Goal: Information Seeking & Learning: Compare options

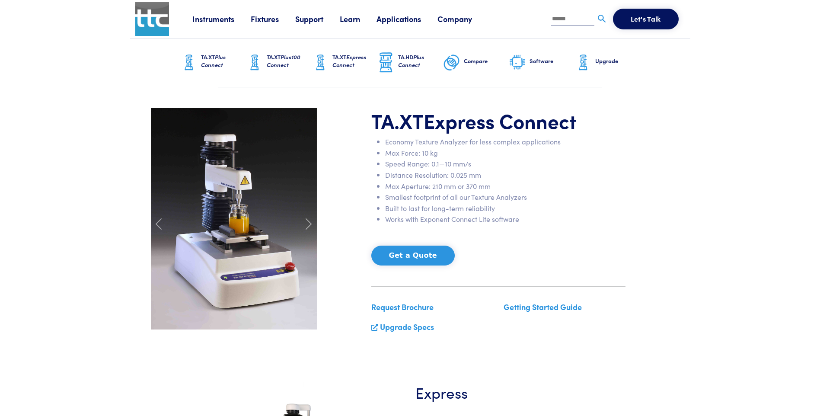
click at [236, 19] on link "Instruments" at bounding box center [221, 18] width 58 height 11
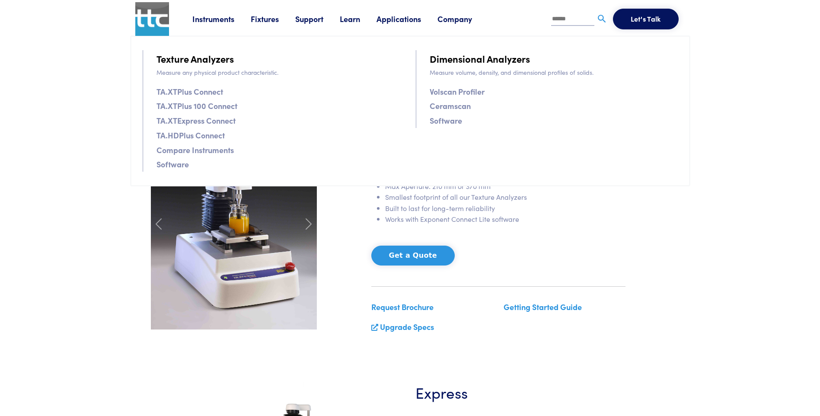
click at [172, 165] on link "Software" at bounding box center [173, 164] width 32 height 13
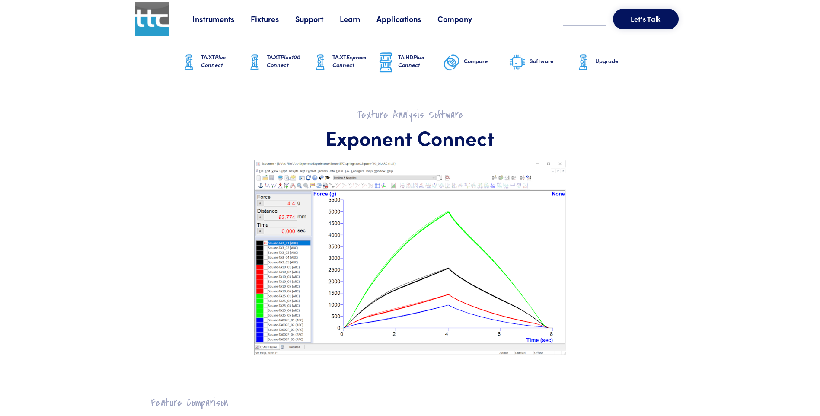
scroll to position [130, 0]
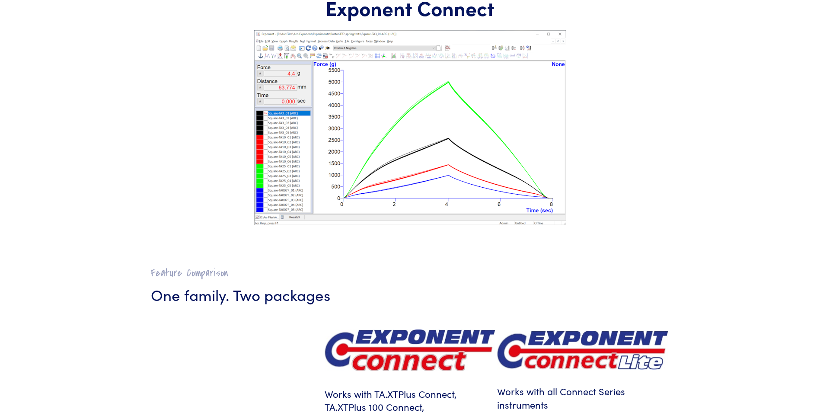
click at [238, 238] on section "Texture Analysis Software Exponent Connect" at bounding box center [410, 102] width 560 height 288
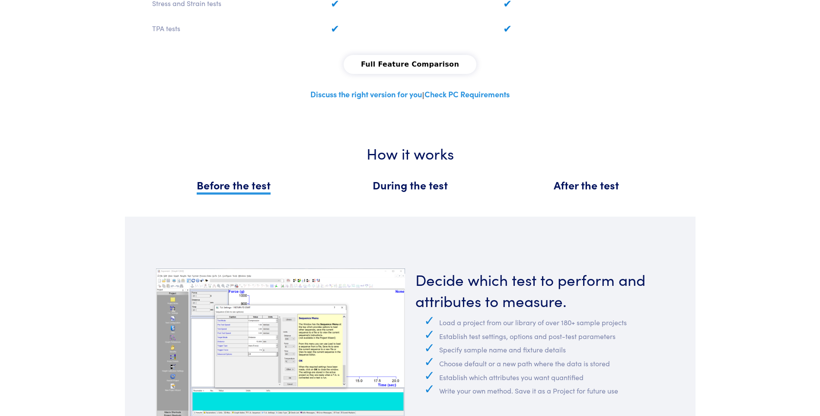
scroll to position [951, 0]
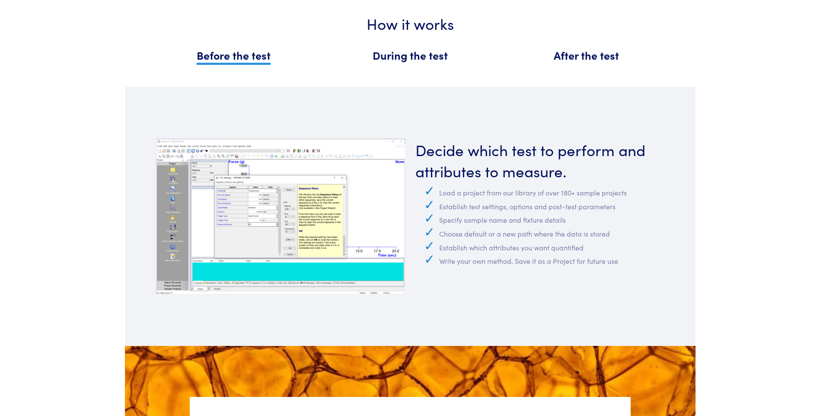
click at [420, 58] on span "During the test" at bounding box center [410, 55] width 75 height 15
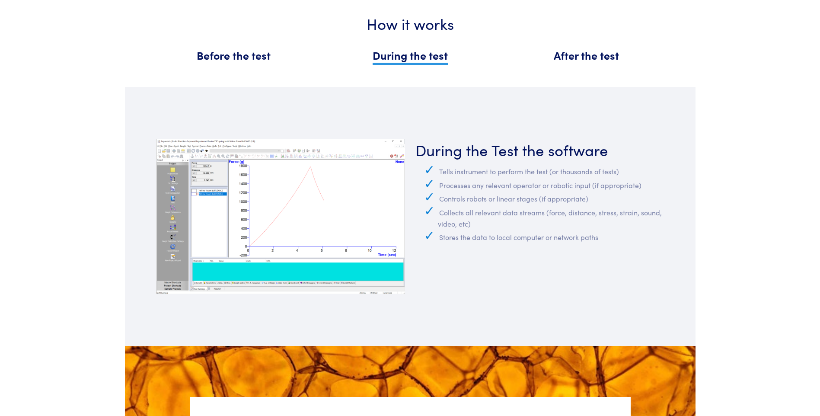
click at [619, 61] on span "After the test" at bounding box center [586, 55] width 65 height 15
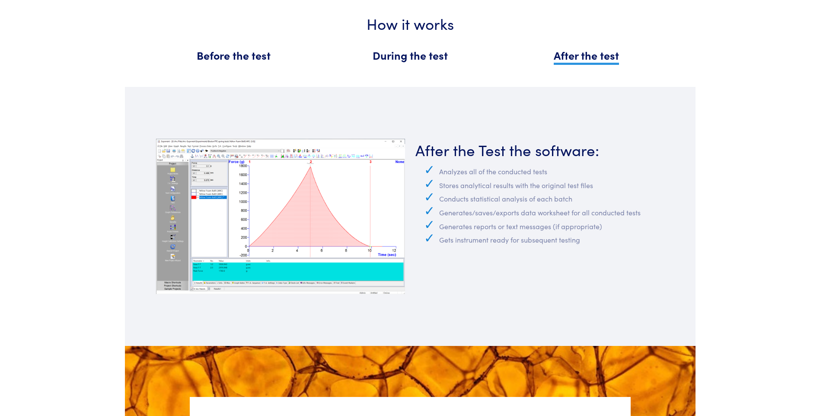
click at [227, 58] on span "Before the test" at bounding box center [234, 55] width 74 height 15
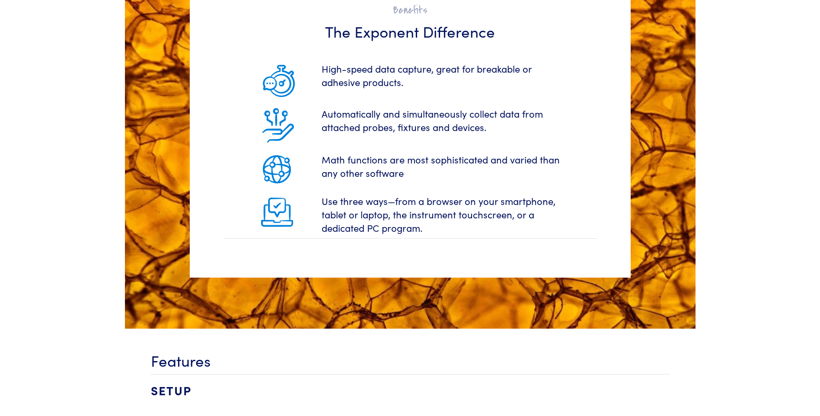
scroll to position [1687, 0]
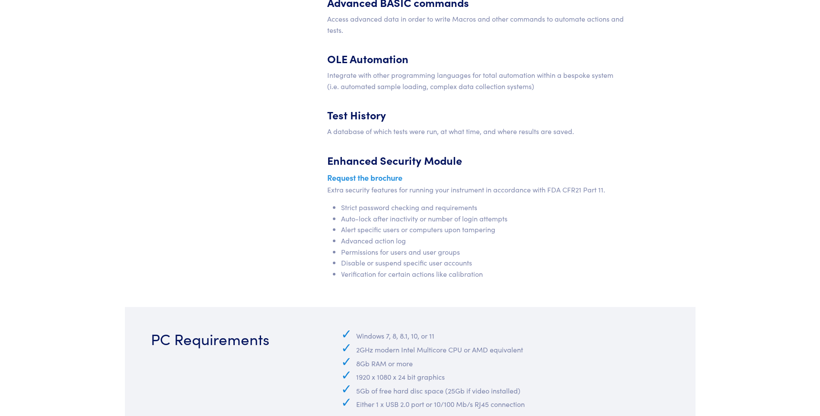
scroll to position [3892, 0]
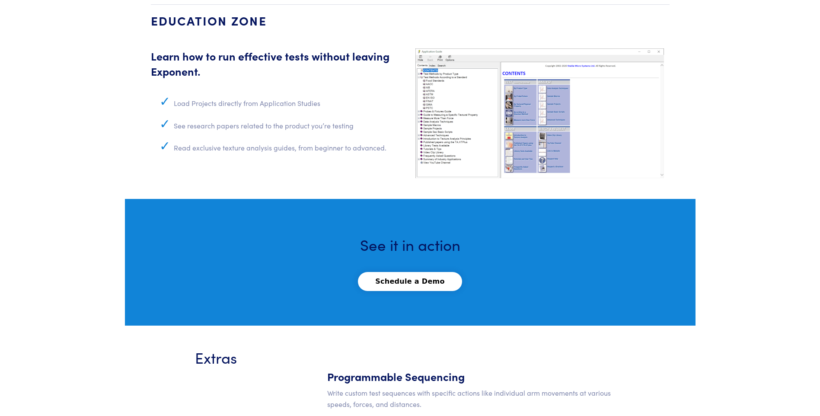
scroll to position [3287, 0]
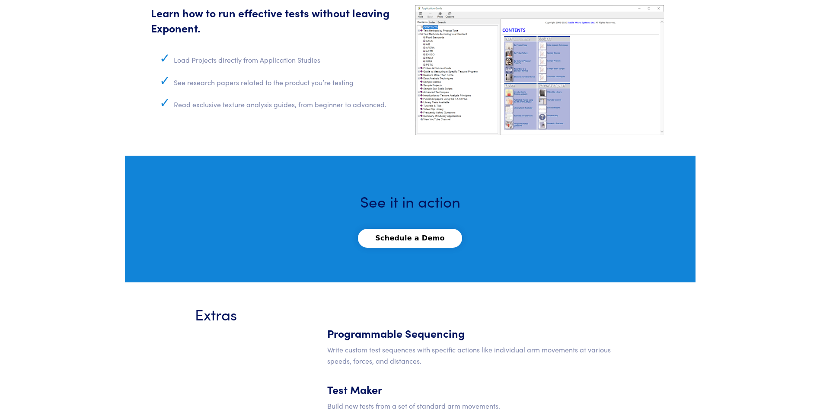
drag, startPoint x: 89, startPoint y: 234, endPoint x: 89, endPoint y: 248, distance: 13.4
drag, startPoint x: 147, startPoint y: 231, endPoint x: 160, endPoint y: 221, distance: 16.9
click at [160, 221] on section "See it in action Schedule a Demo" at bounding box center [410, 219] width 571 height 127
drag, startPoint x: 91, startPoint y: 231, endPoint x: 85, endPoint y: 237, distance: 8.0
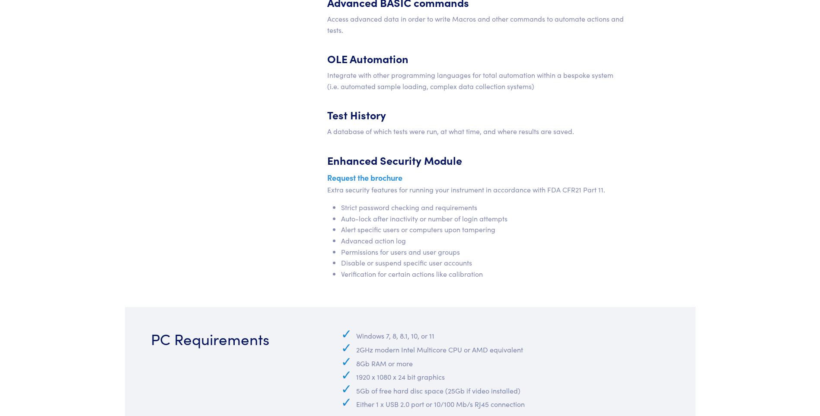
scroll to position [3934, 0]
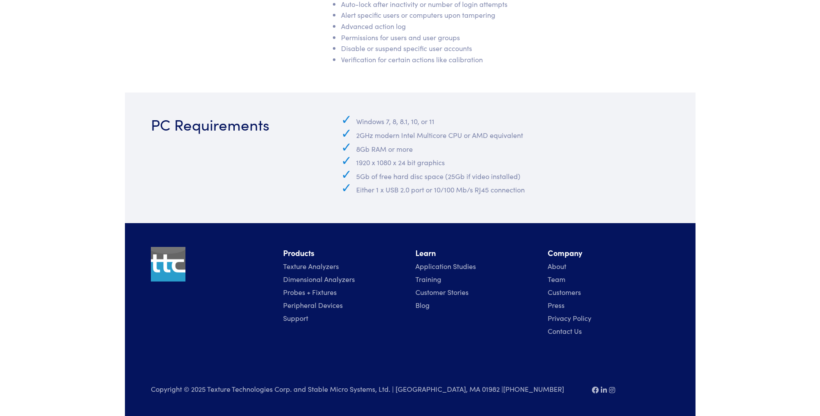
click at [292, 324] on li "Support" at bounding box center [344, 317] width 122 height 13
click at [292, 320] on link "Support" at bounding box center [295, 318] width 25 height 10
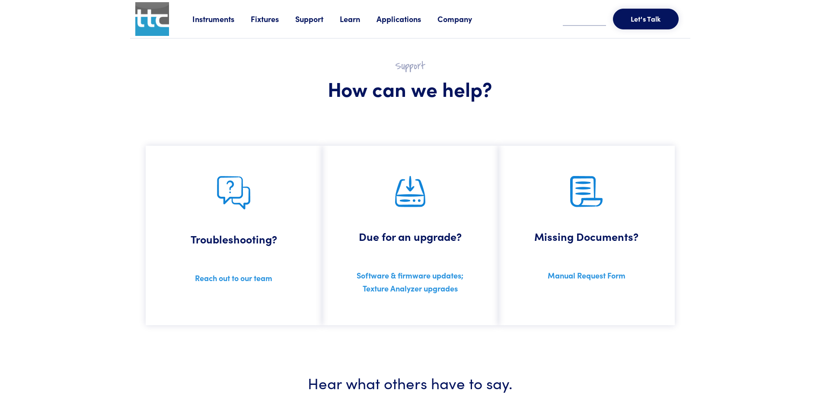
scroll to position [173, 0]
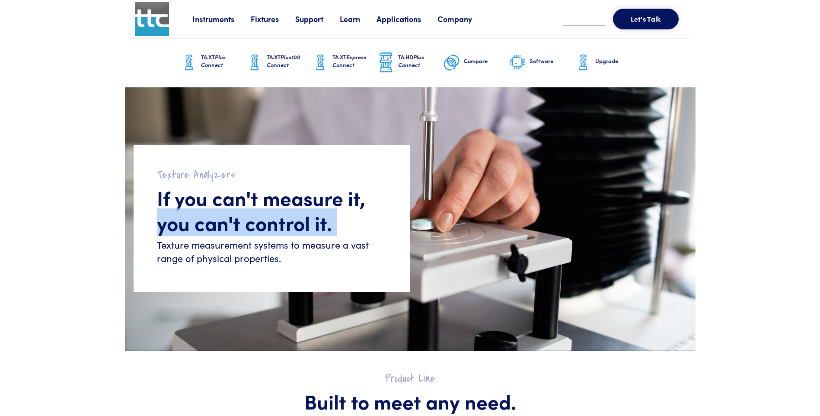
drag, startPoint x: 89, startPoint y: 224, endPoint x: 54, endPoint y: 258, distance: 48.6
drag, startPoint x: 54, startPoint y: 258, endPoint x: 18, endPoint y: 259, distance: 36.3
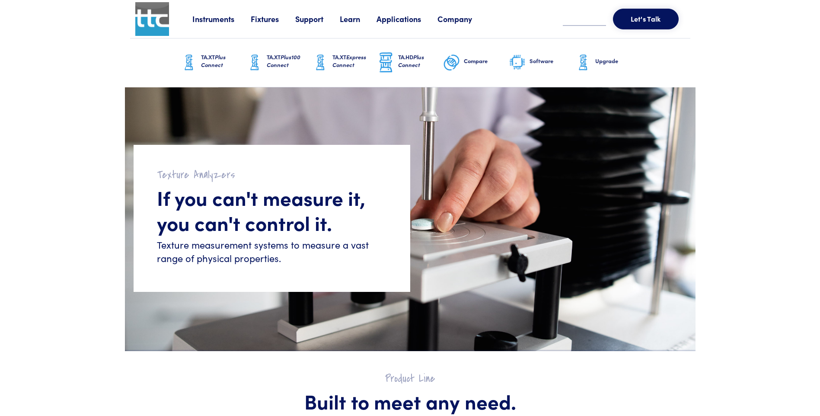
click at [341, 268] on div "Texture Analyzers If you can't measure it, you can't control it. Texture measur…" at bounding box center [272, 218] width 277 height 147
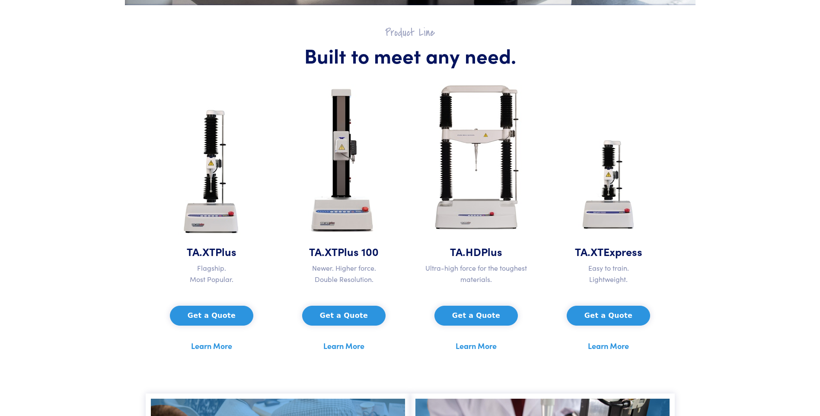
scroll to position [389, 0]
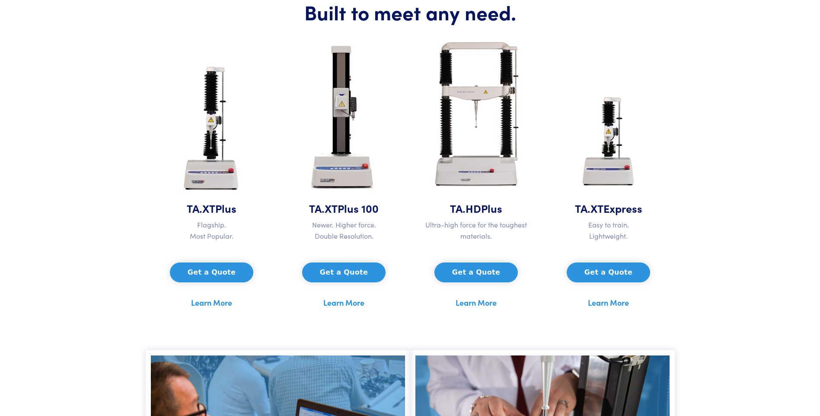
click at [205, 304] on link "Learn More" at bounding box center [211, 302] width 41 height 13
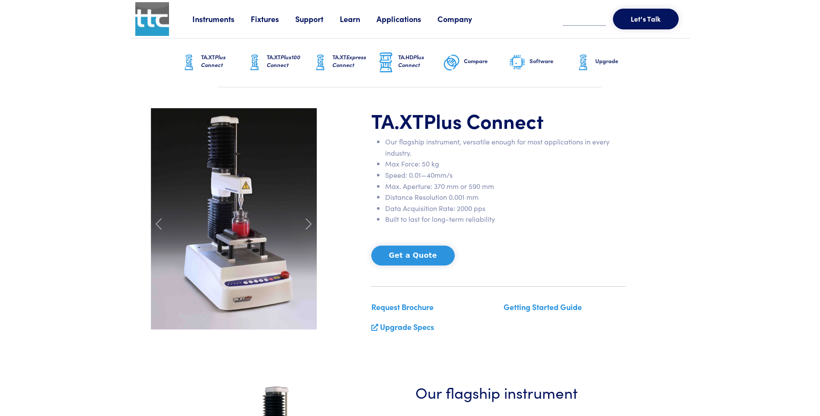
scroll to position [43, 0]
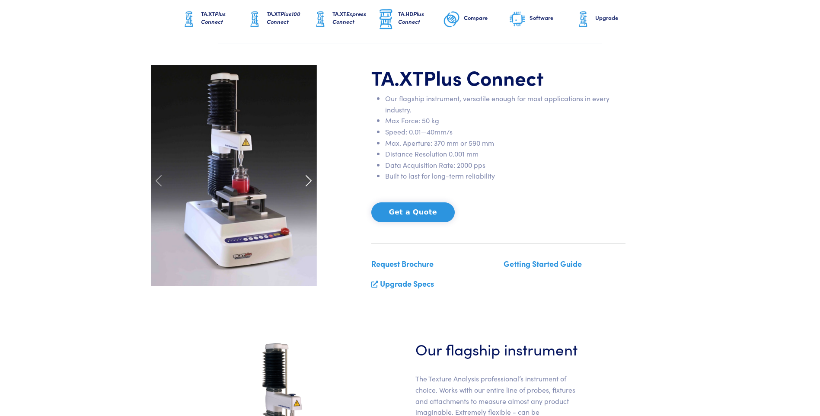
click at [309, 179] on span at bounding box center [309, 181] width 14 height 14
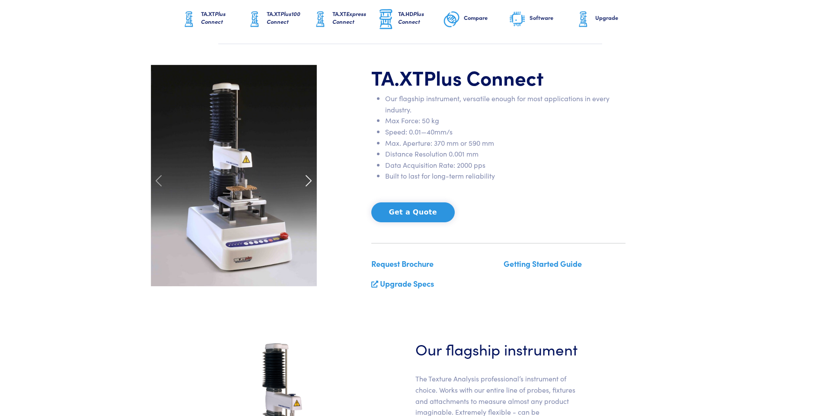
click at [309, 179] on span at bounding box center [309, 181] width 14 height 14
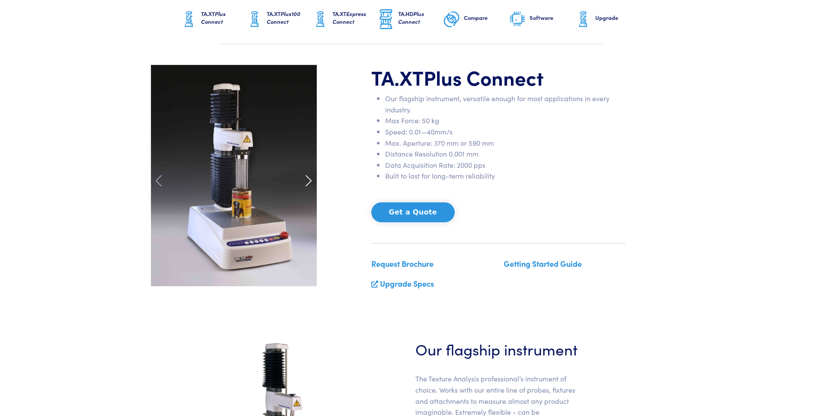
click at [308, 179] on span at bounding box center [309, 181] width 14 height 14
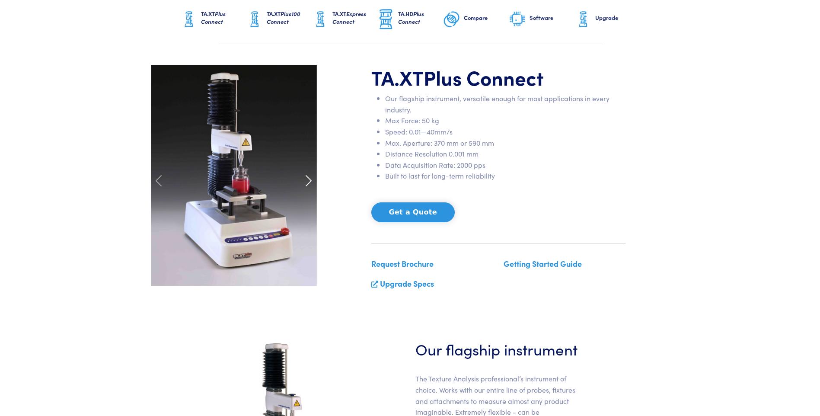
click at [308, 179] on span at bounding box center [309, 181] width 14 height 14
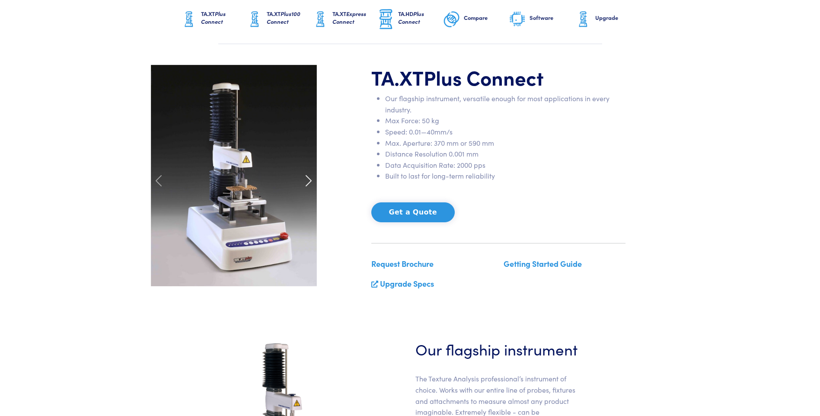
click at [308, 179] on span at bounding box center [309, 181] width 14 height 14
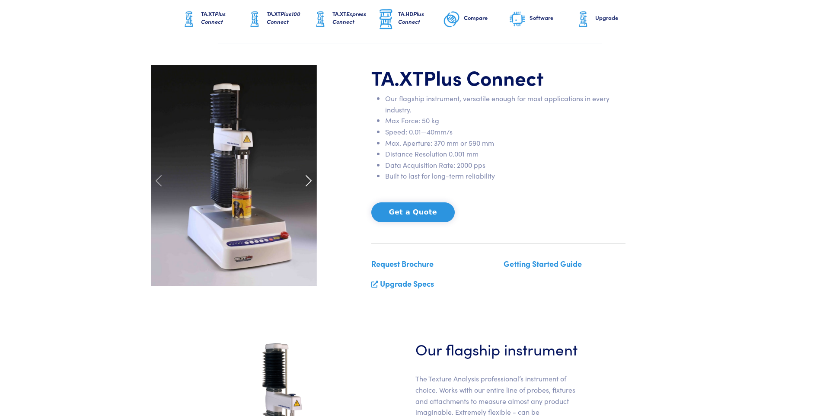
click at [308, 179] on span at bounding box center [309, 181] width 14 height 14
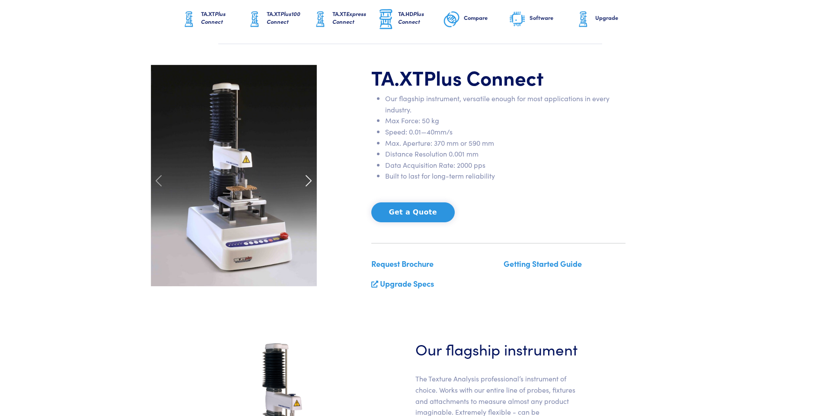
click at [308, 179] on span at bounding box center [309, 181] width 14 height 14
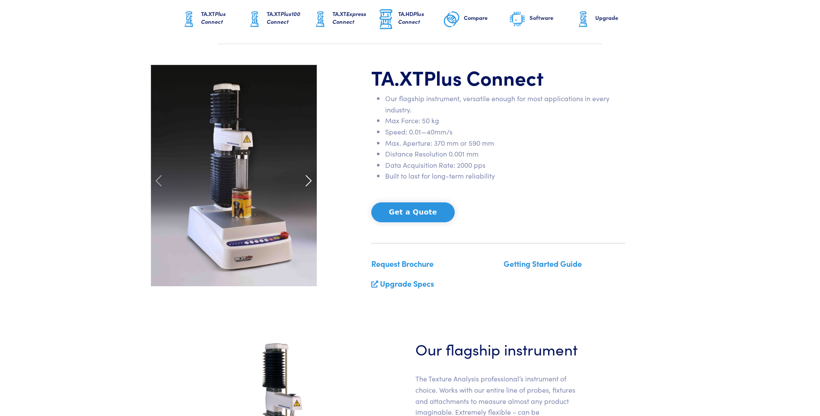
click at [308, 179] on span at bounding box center [309, 181] width 14 height 14
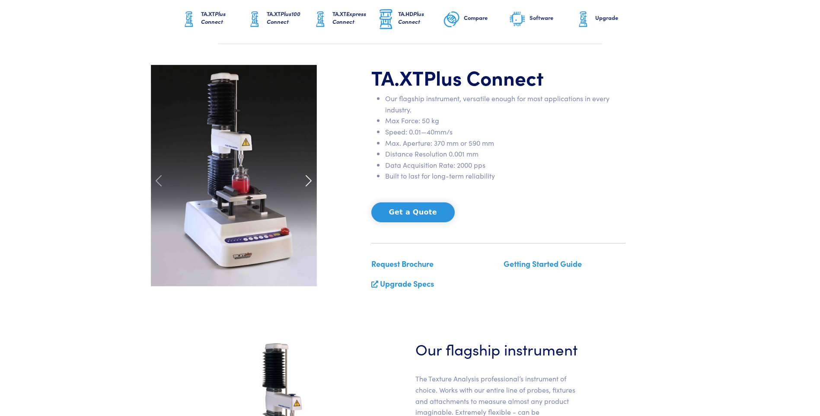
click at [308, 179] on span at bounding box center [309, 181] width 14 height 14
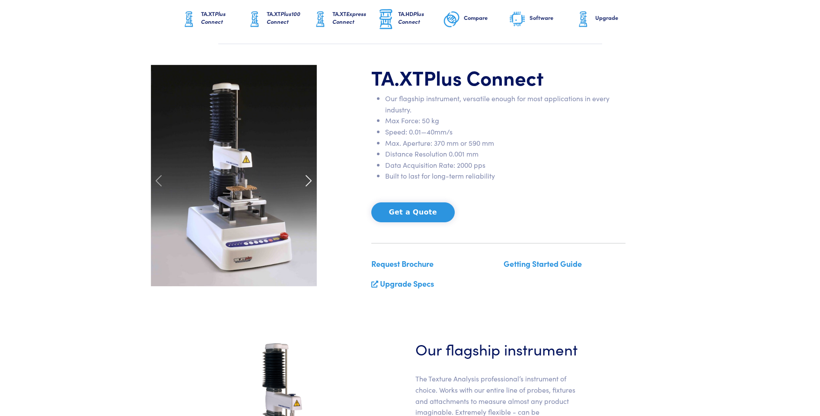
click at [308, 179] on span at bounding box center [309, 181] width 14 height 14
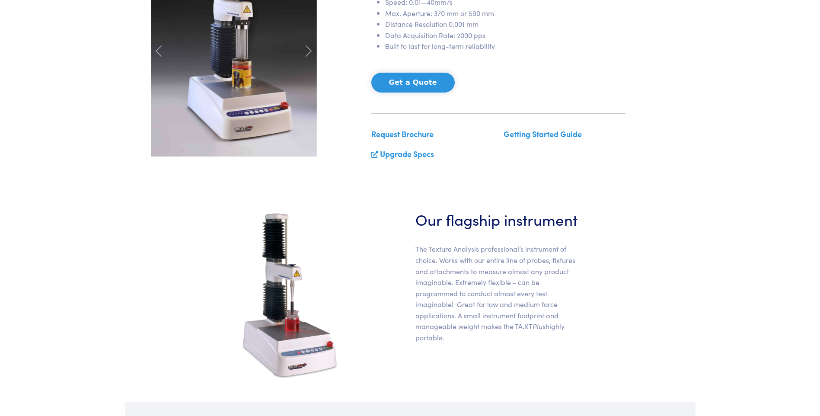
scroll to position [0, 0]
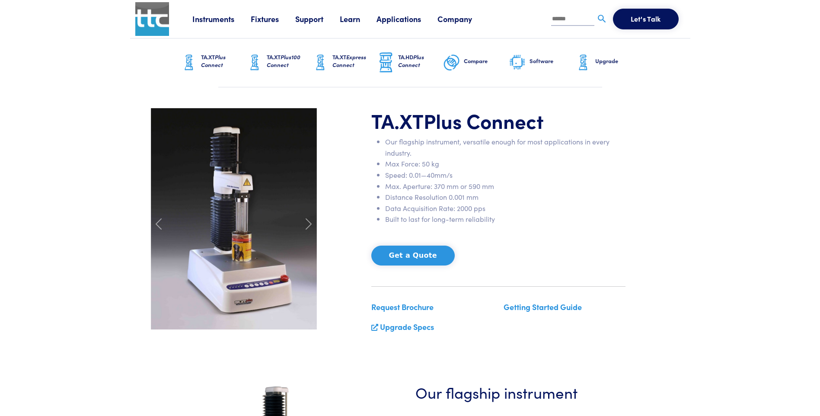
click at [409, 257] on button "Get a Quote" at bounding box center [412, 256] width 83 height 20
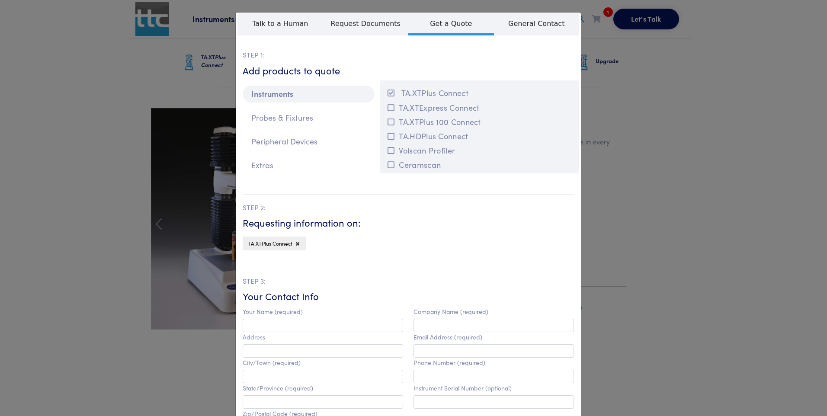
click at [695, 261] on div "**********" at bounding box center [413, 208] width 827 height 416
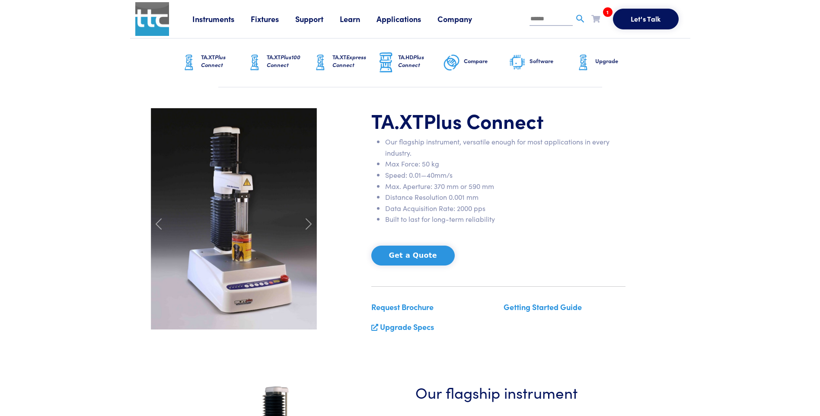
click at [410, 308] on link "Request Brochure" at bounding box center [402, 306] width 62 height 11
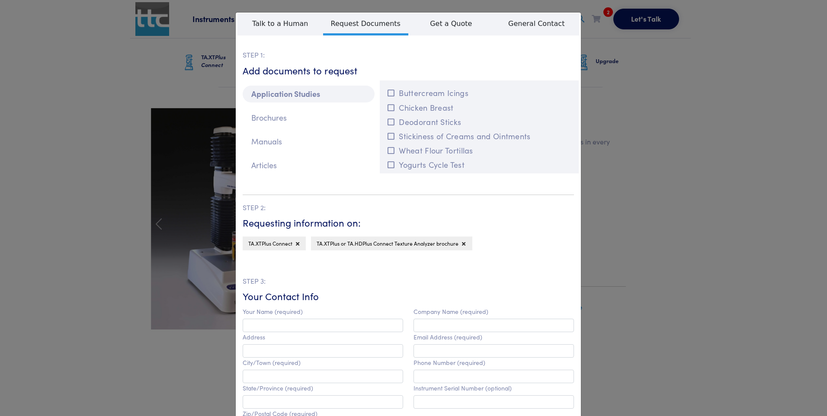
click at [655, 225] on div "**********" at bounding box center [413, 208] width 827 height 416
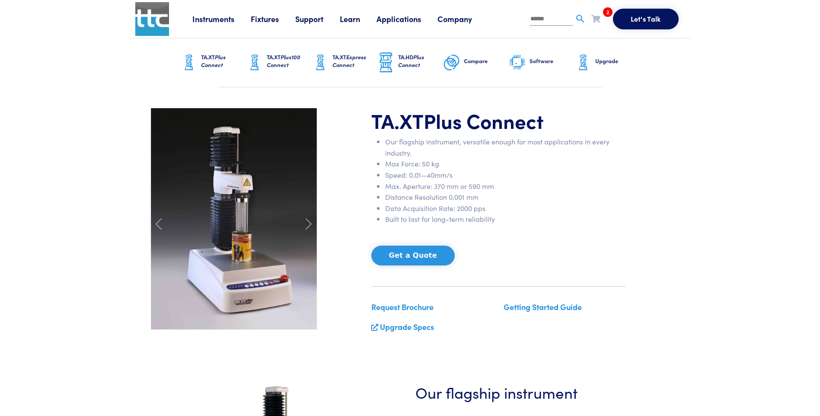
click at [391, 254] on button "Get a Quote" at bounding box center [412, 256] width 83 height 20
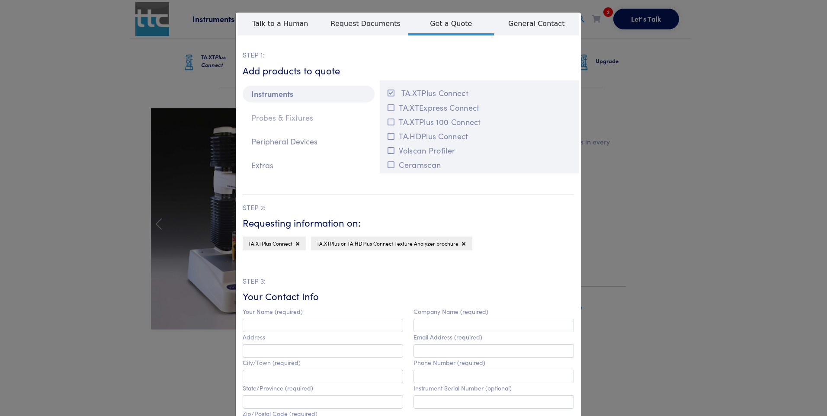
click at [259, 117] on p "Probes & Fixtures" at bounding box center [309, 117] width 132 height 17
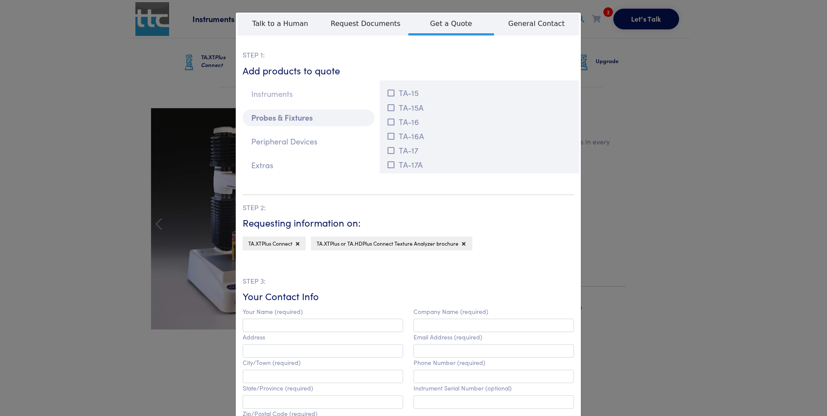
click at [301, 95] on p "Instruments" at bounding box center [309, 94] width 132 height 17
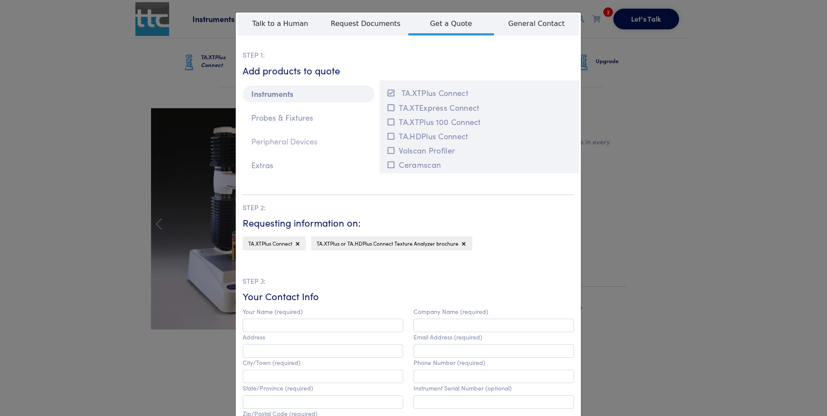
click at [276, 138] on p "Peripheral Devices" at bounding box center [309, 141] width 132 height 17
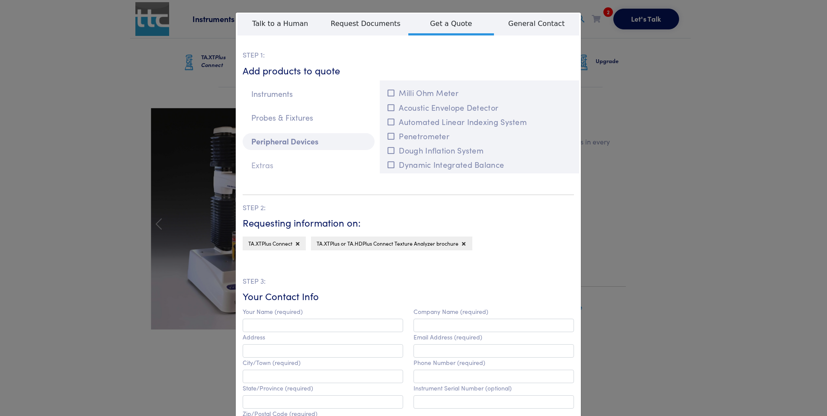
click at [263, 168] on p "Extras" at bounding box center [309, 165] width 132 height 17
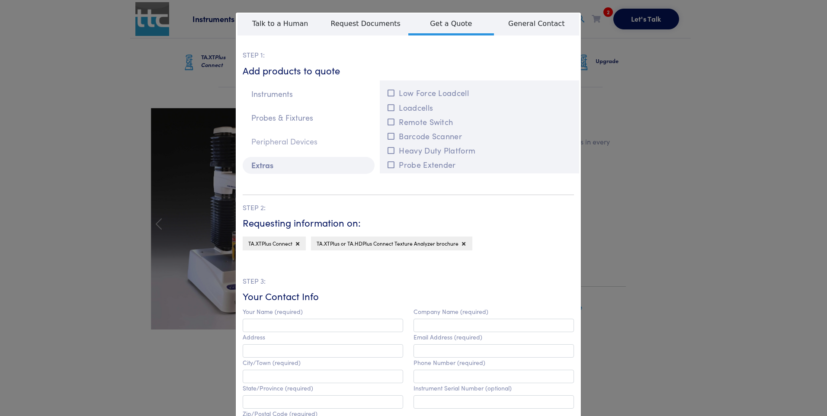
click at [316, 142] on p "Peripheral Devices" at bounding box center [309, 141] width 132 height 17
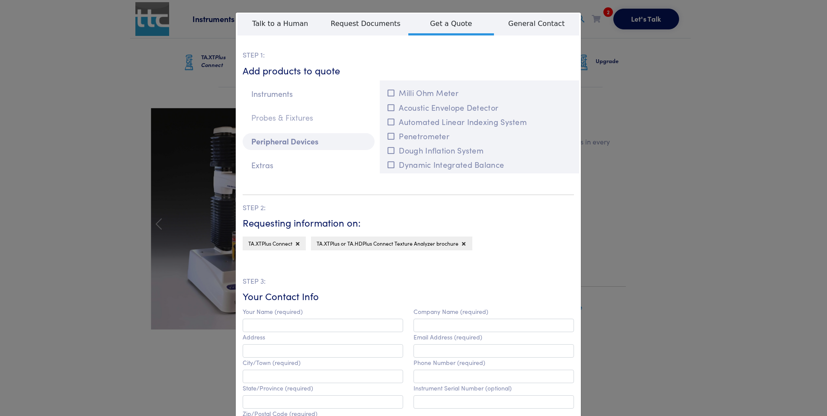
click at [327, 120] on p "Probes & Fixtures" at bounding box center [309, 117] width 132 height 17
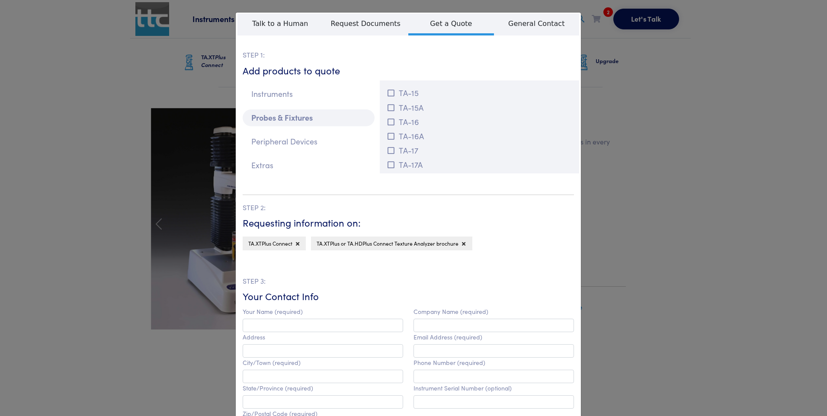
click at [303, 105] on div "Instruments Probes & Fixtures Peripheral Devices Extras" at bounding box center [308, 130] width 142 height 100
click at [14, 184] on div "**********" at bounding box center [413, 208] width 827 height 416
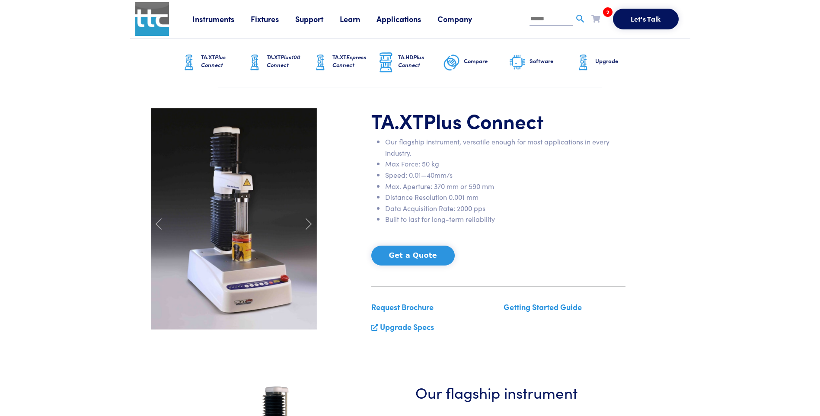
drag, startPoint x: 222, startPoint y: 19, endPoint x: 101, endPoint y: 126, distance: 161.4
click at [531, 60] on h6 "Software" at bounding box center [552, 61] width 45 height 8
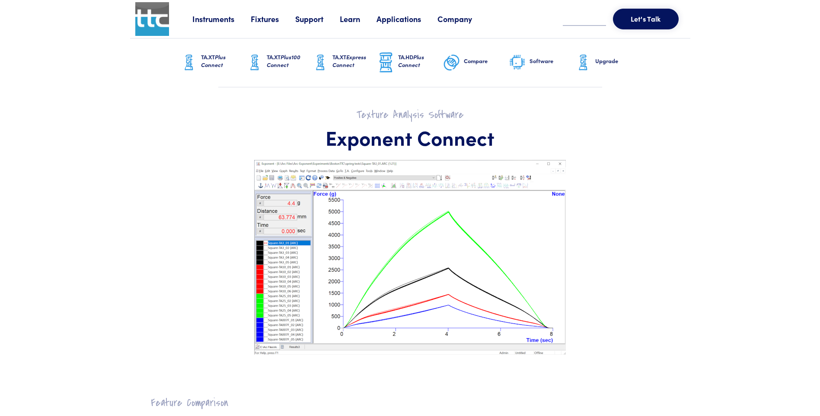
drag, startPoint x: 253, startPoint y: 12, endPoint x: 245, endPoint y: 14, distance: 7.8
click at [253, 12] on div "Instruments Texture Analyzers Measure any physical product characteristic. TA.X…" at bounding box center [438, 19] width 493 height 38
click at [217, 20] on link "Instruments" at bounding box center [221, 18] width 58 height 11
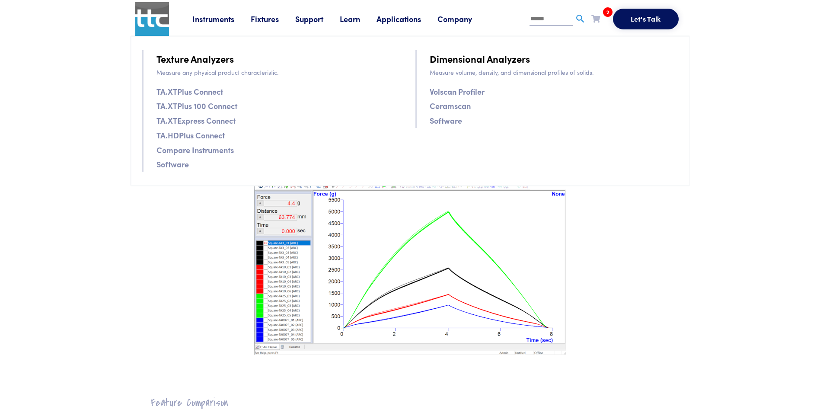
click at [184, 153] on link "Compare Instruments" at bounding box center [195, 150] width 77 height 13
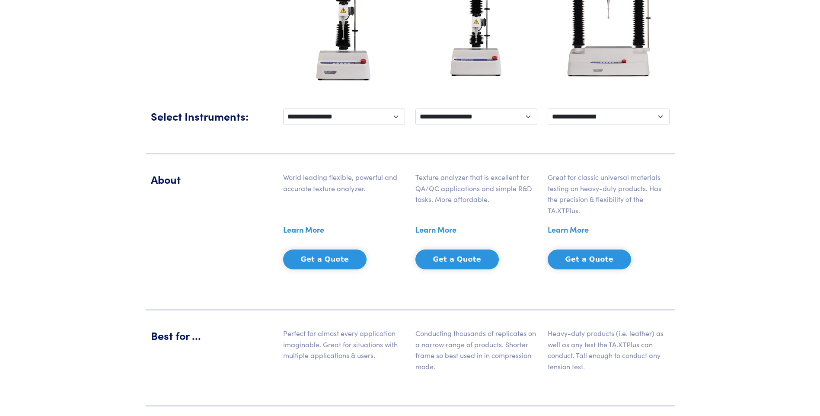
scroll to position [562, 0]
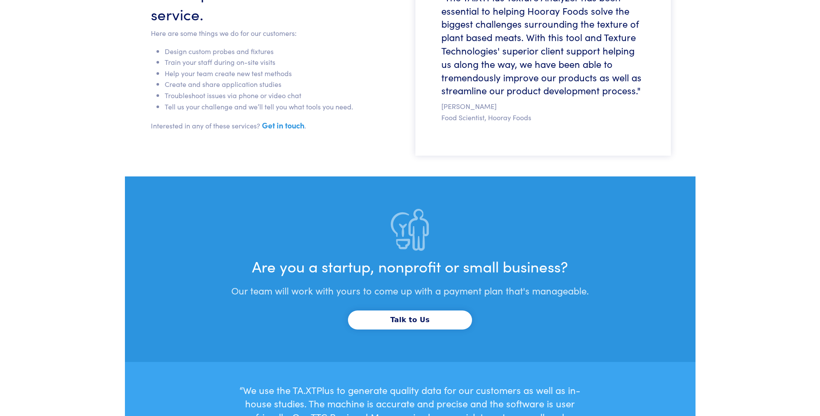
scroll to position [2655, 0]
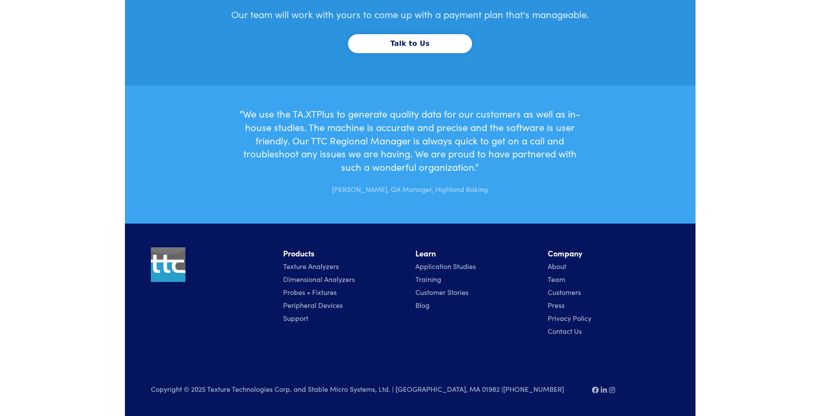
click at [326, 291] on link "Probes + Fixtures" at bounding box center [310, 292] width 54 height 10
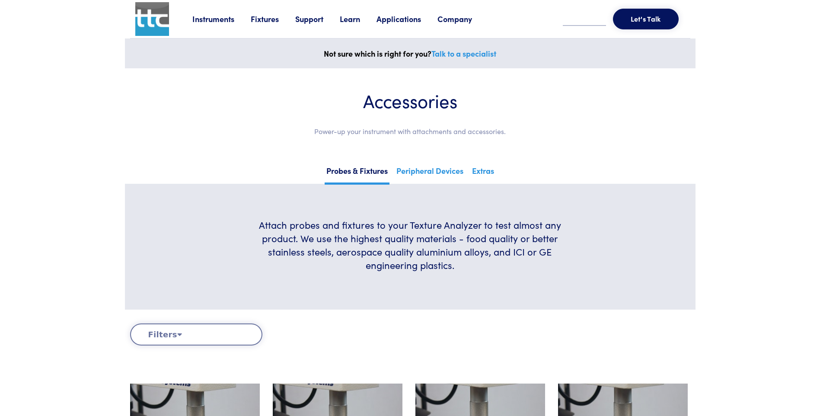
scroll to position [346, 0]
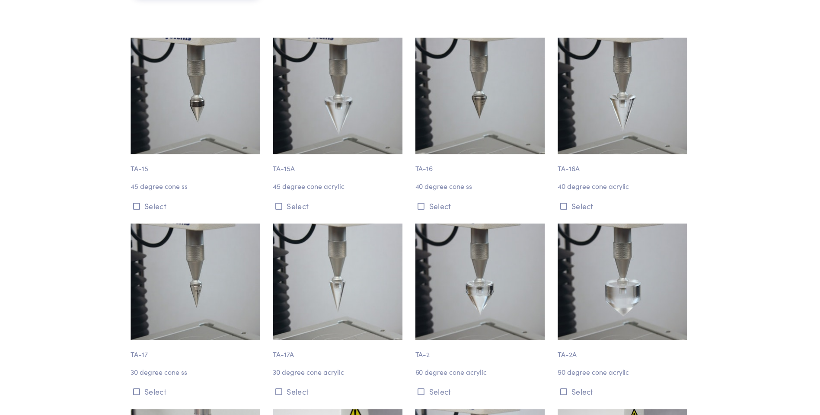
scroll to position [346, 0]
drag, startPoint x: 769, startPoint y: 134, endPoint x: 771, endPoint y: 130, distance: 4.5
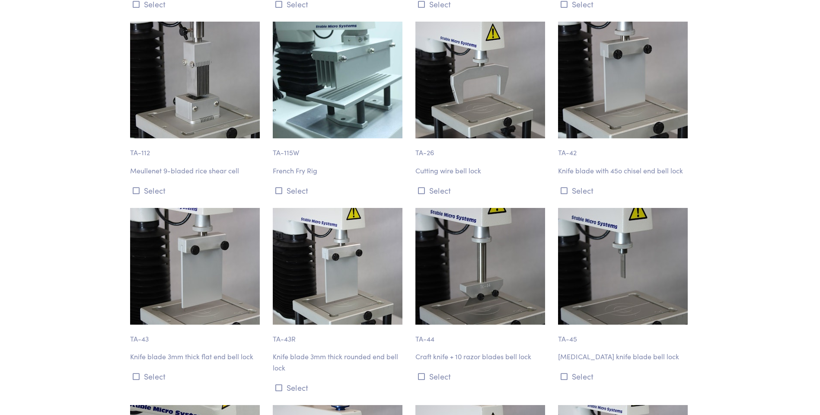
scroll to position [3460, 0]
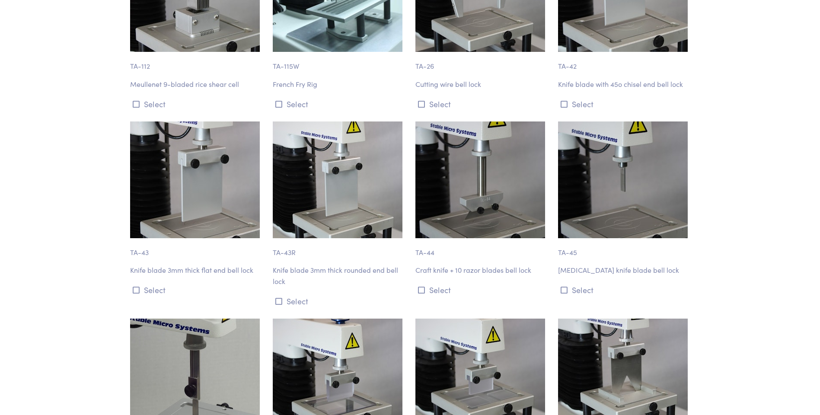
drag, startPoint x: 759, startPoint y: 178, endPoint x: 762, endPoint y: 184, distance: 6.6
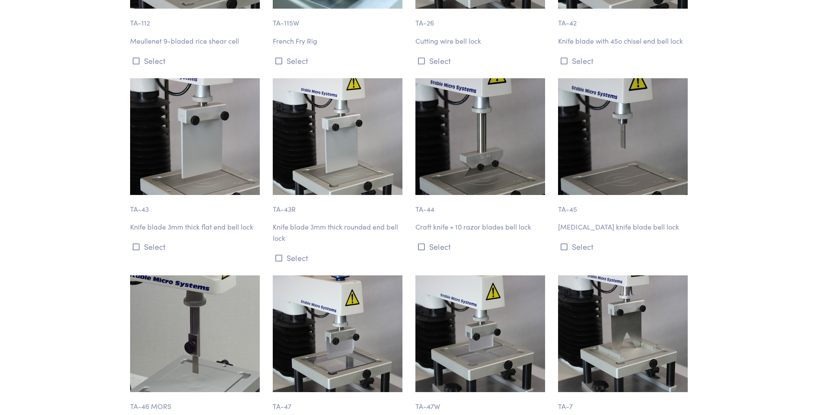
scroll to position [3546, 0]
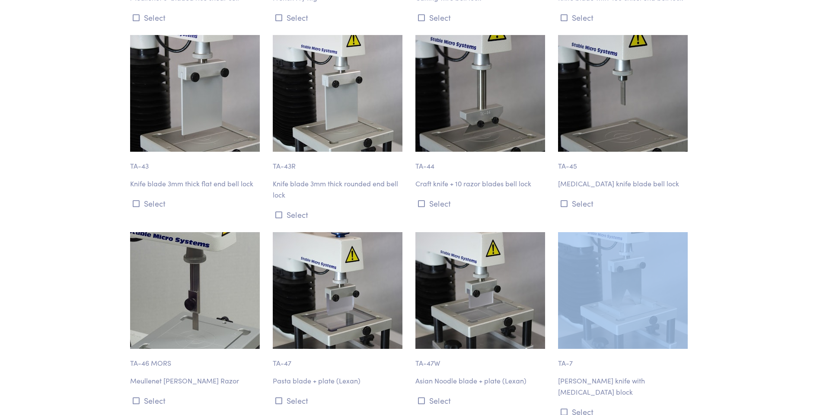
drag, startPoint x: 773, startPoint y: 200, endPoint x: 767, endPoint y: 185, distance: 16.5
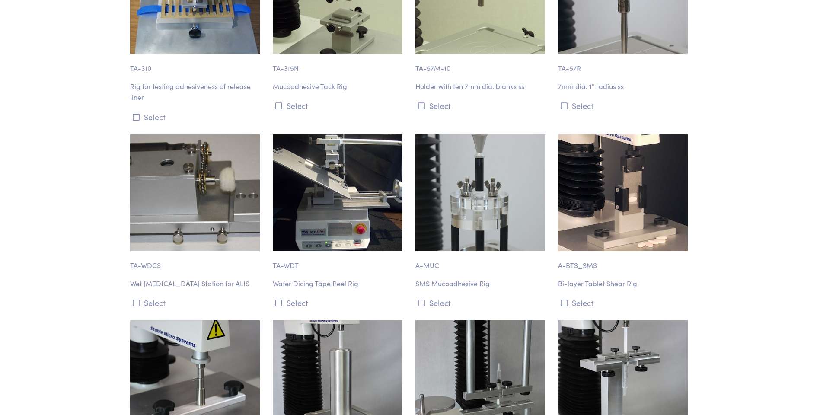
scroll to position [6184, 0]
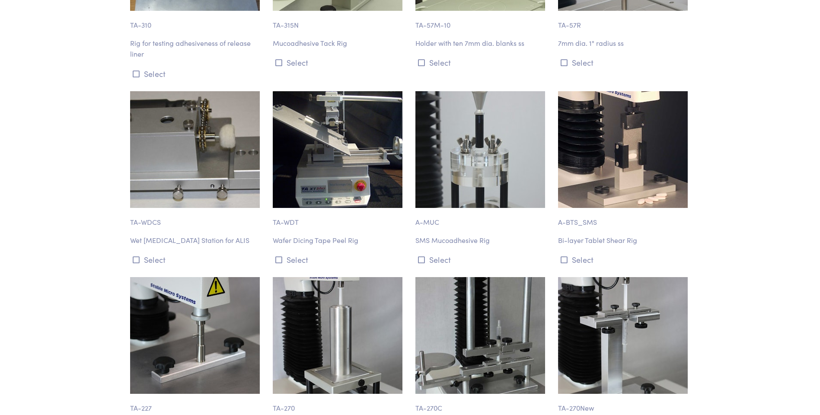
drag, startPoint x: 755, startPoint y: 242, endPoint x: 758, endPoint y: 264, distance: 21.7
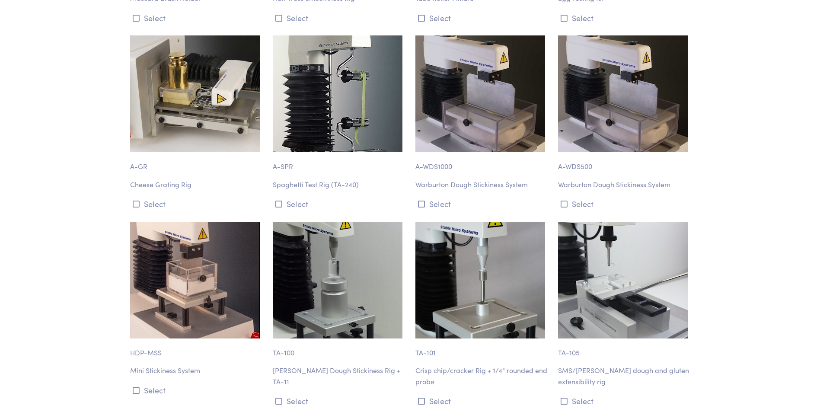
scroll to position [7741, 0]
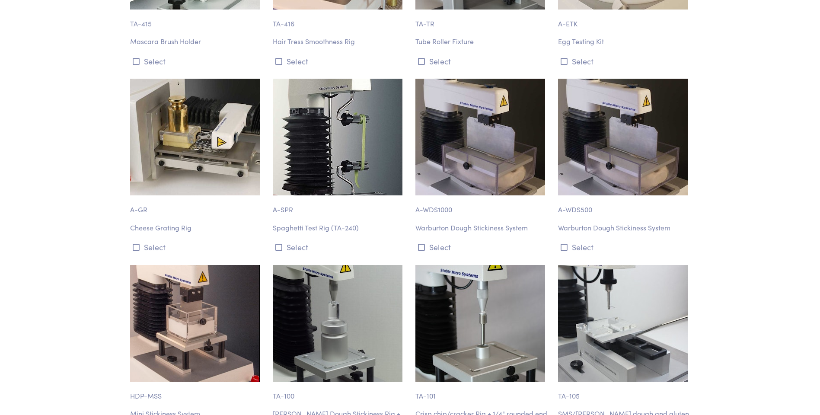
drag, startPoint x: 746, startPoint y: 246, endPoint x: 743, endPoint y: 269, distance: 22.2
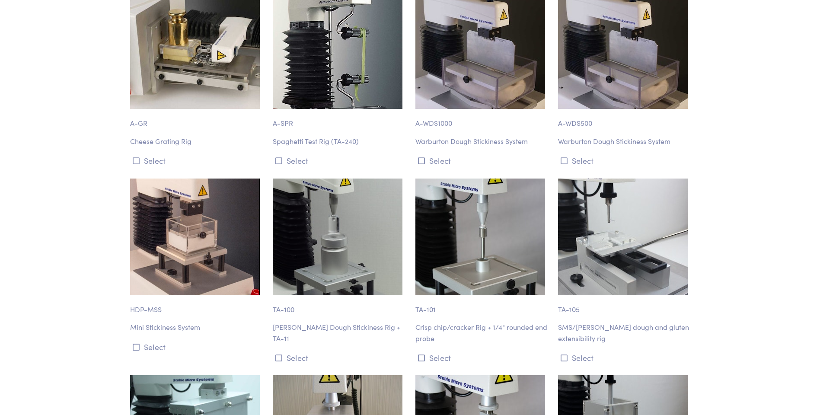
scroll to position [7870, 0]
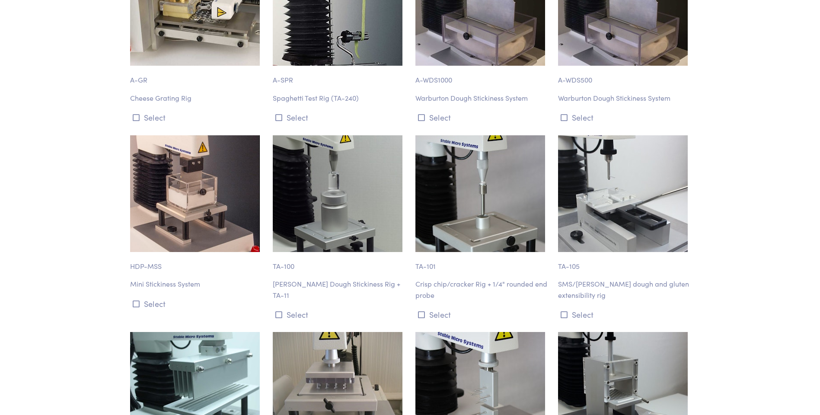
drag, startPoint x: 750, startPoint y: 246, endPoint x: 746, endPoint y: 277, distance: 31.3
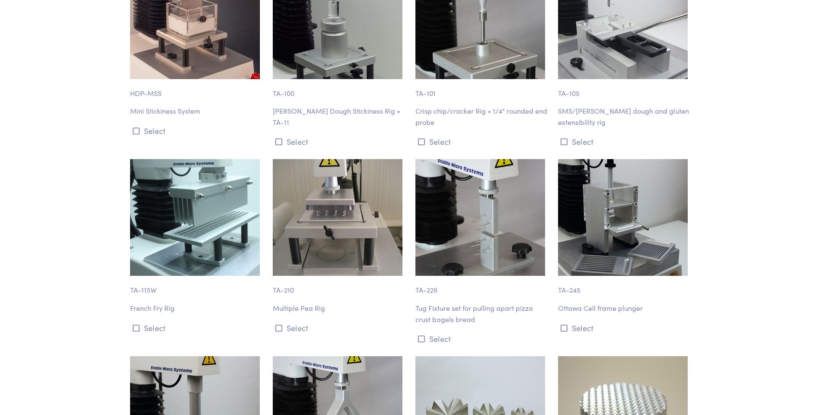
drag, startPoint x: 757, startPoint y: 277, endPoint x: 759, endPoint y: 282, distance: 5.5
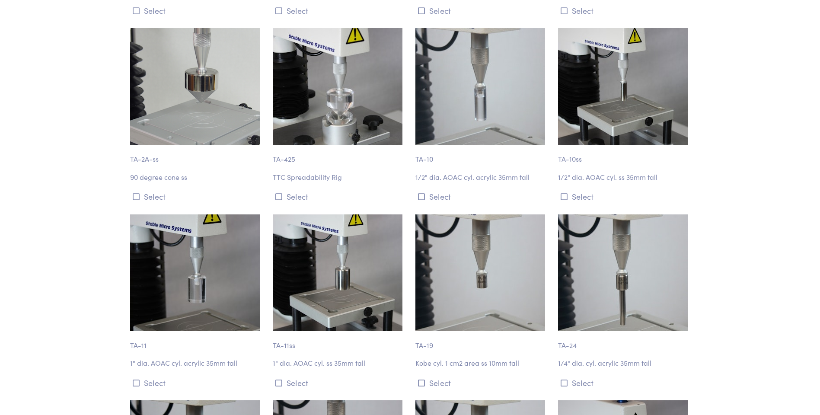
scroll to position [507, 0]
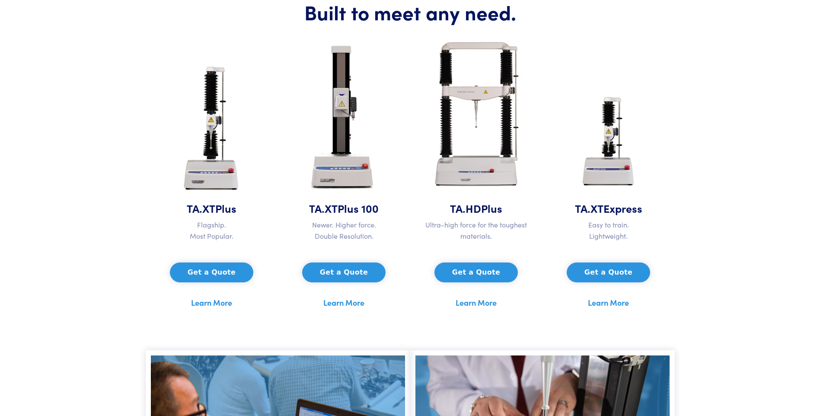
scroll to position [389, 0]
click at [221, 275] on button "Get a Quote" at bounding box center [211, 272] width 83 height 20
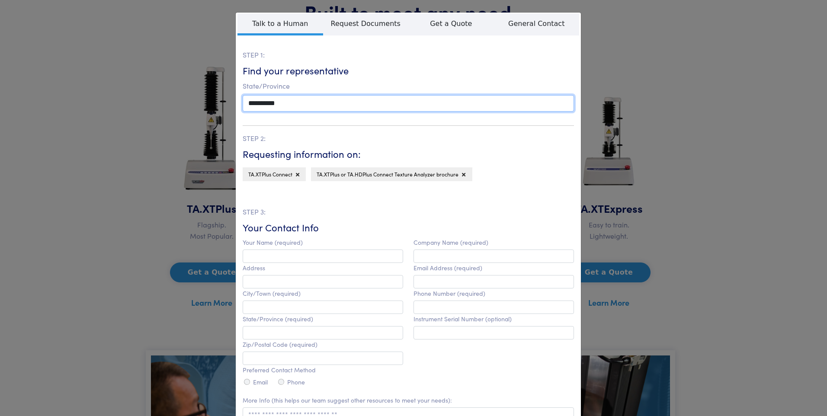
click at [310, 110] on select "**********" at bounding box center [408, 103] width 331 height 16
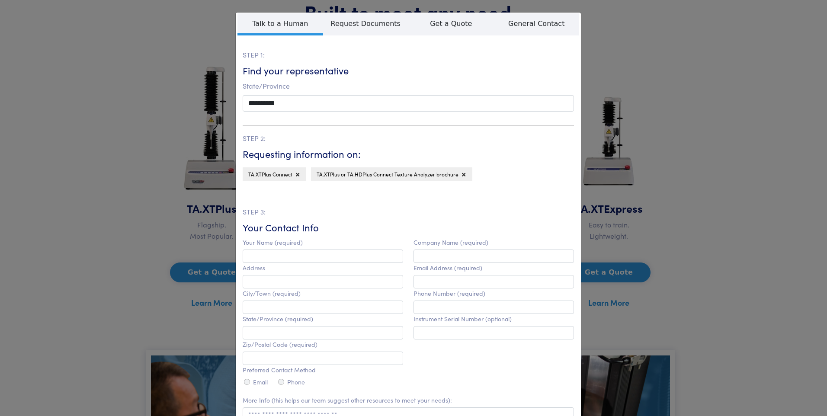
click at [125, 134] on div "**********" at bounding box center [413, 208] width 827 height 416
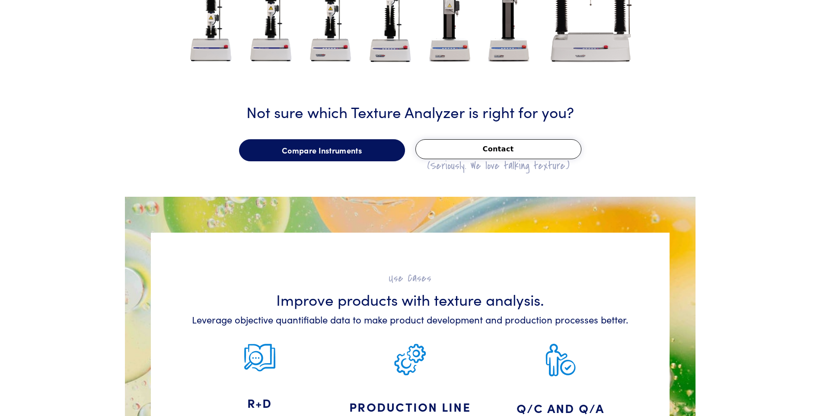
scroll to position [1557, 0]
